Goal: Task Accomplishment & Management: Manage account settings

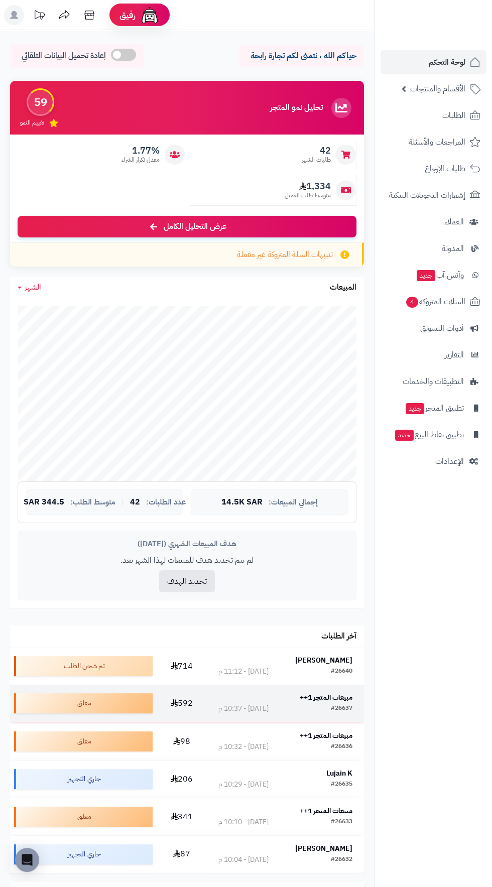
click at [344, 699] on strong "مبيعات المتجر 1++" at bounding box center [326, 697] width 53 height 11
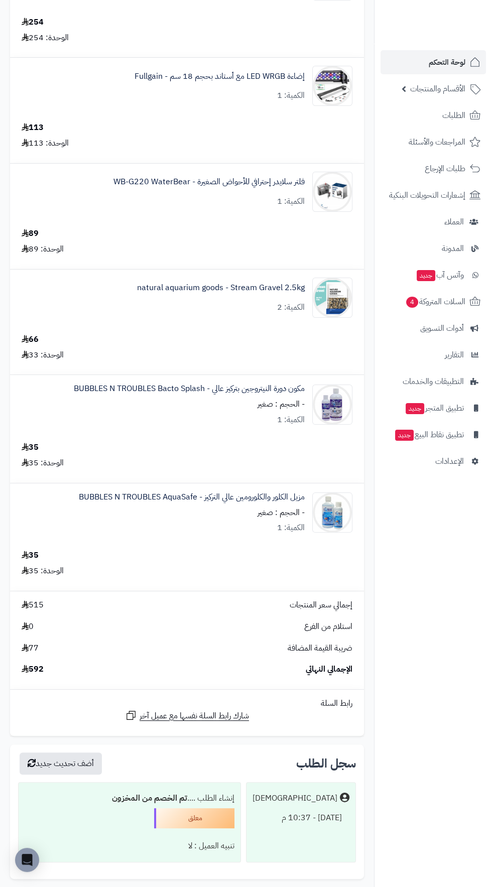
scroll to position [210, 0]
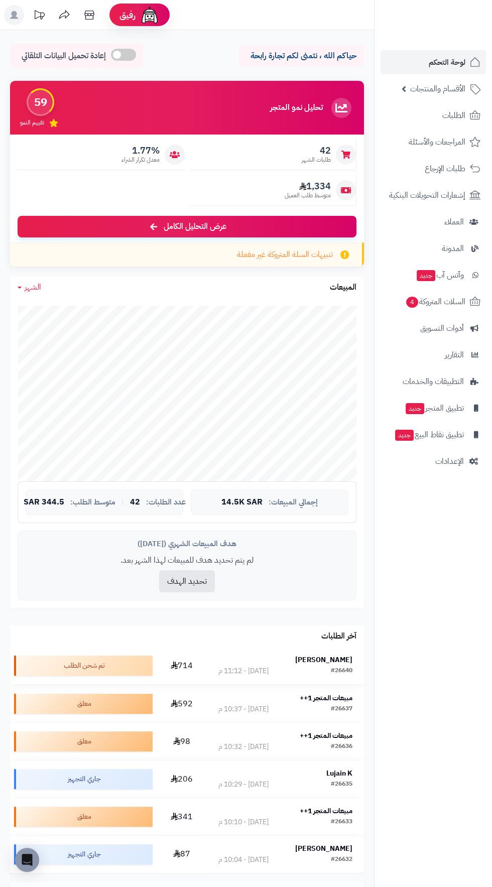
click at [351, 659] on strong "[PERSON_NAME]" at bounding box center [323, 659] width 57 height 11
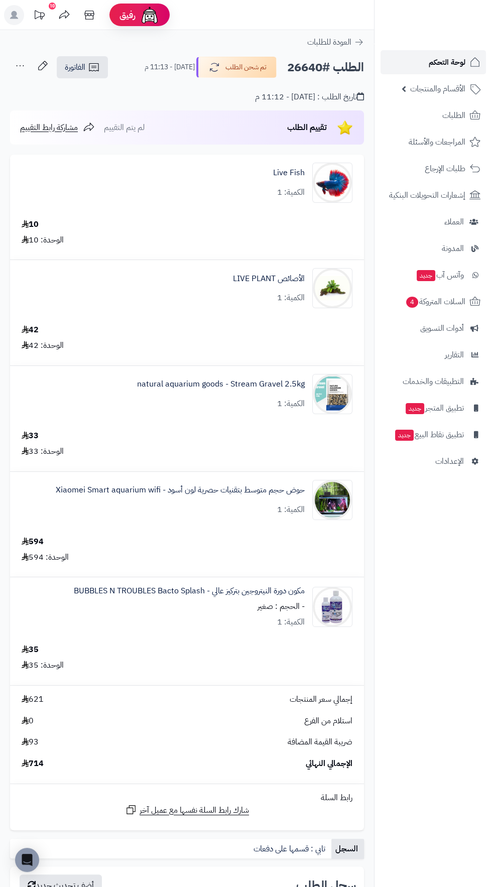
click at [443, 63] on span "لوحة التحكم" at bounding box center [447, 62] width 37 height 14
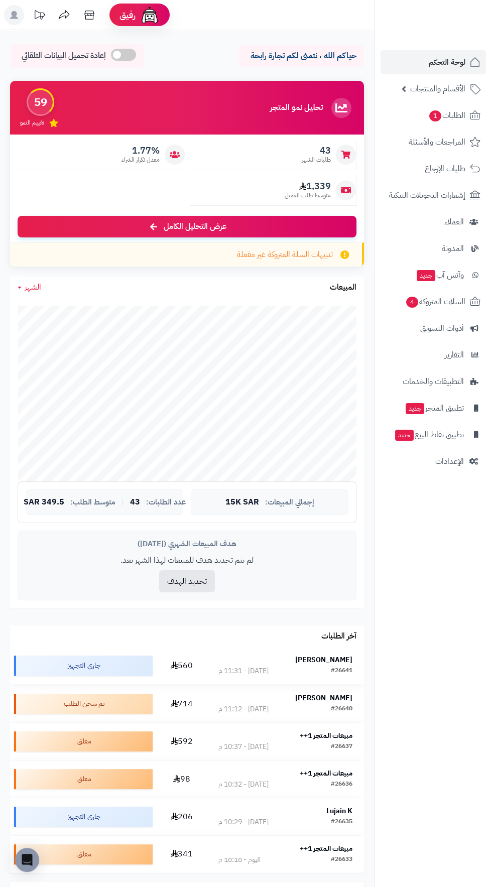
click at [339, 657] on strong "[PERSON_NAME]" at bounding box center [323, 659] width 57 height 11
